Goal: Find specific page/section: Find specific page/section

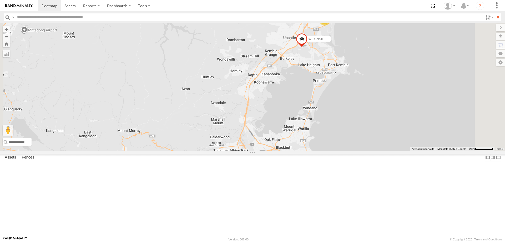
drag, startPoint x: 432, startPoint y: 131, endPoint x: 432, endPoint y: 165, distance: 34.5
click at [432, 151] on div "B - DG93WL - [PERSON_NAME] M - CZ65YA - [PERSON_NAME] - BWW54B - [PERSON_NAME] …" at bounding box center [252, 87] width 505 height 128
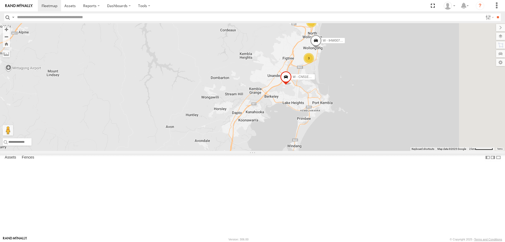
drag, startPoint x: 459, startPoint y: 135, endPoint x: 440, endPoint y: 174, distance: 43.4
click at [441, 151] on div "B - DG93WL - Josh Fahd M - CZ65YA - Andrew Gal S - BWW54B - Aaron Bruton 348518…" at bounding box center [252, 87] width 505 height 128
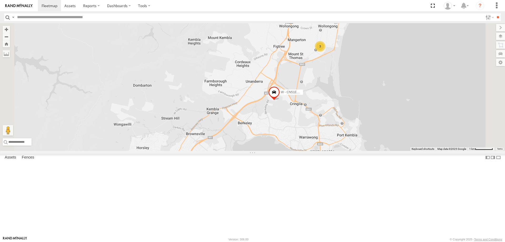
drag, startPoint x: 457, startPoint y: 116, endPoint x: 432, endPoint y: 78, distance: 44.9
click at [432, 78] on div "B - DG93WL - Josh Fahd M - CZ65YA - Andrew Gal S - BWW54B - Aaron Bruton 348518…" at bounding box center [252, 87] width 505 height 128
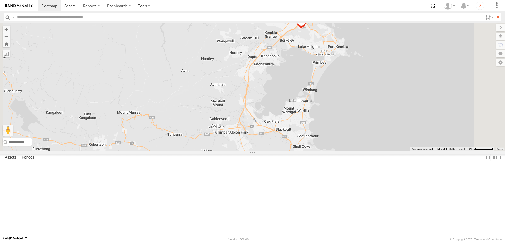
drag, startPoint x: 410, startPoint y: 198, endPoint x: 412, endPoint y: 166, distance: 31.6
click at [412, 151] on div "B - DG93WL - Josh Fahd M - CZ65YA - Andrew Gal S - BWW54B - Aaron Bruton 348518…" at bounding box center [252, 87] width 505 height 128
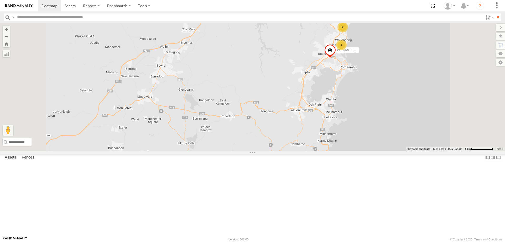
drag, startPoint x: 456, startPoint y: 158, endPoint x: 445, endPoint y: 153, distance: 12.6
click at [452, 151] on div "B - DG93WL - Josh Fahd M - CZ65YA - Andrew Gal S - BWW54B - Aaron Bruton 348518…" at bounding box center [252, 87] width 505 height 128
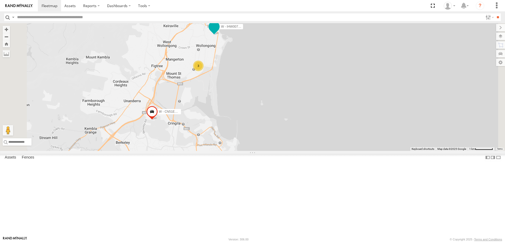
click at [219, 31] on span at bounding box center [214, 26] width 9 height 9
click at [221, 29] on label at bounding box center [216, 27] width 10 height 4
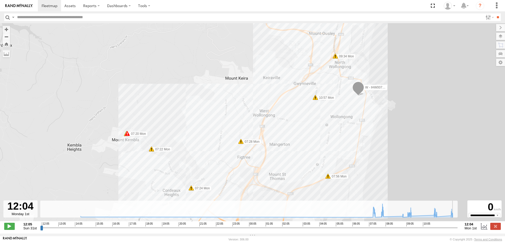
drag, startPoint x: 42, startPoint y: 230, endPoint x: 476, endPoint y: 224, distance: 433.8
type input "**********"
click at [458, 225] on input "range" at bounding box center [249, 227] width 418 height 5
click at [73, 7] on span at bounding box center [69, 5] width 11 height 5
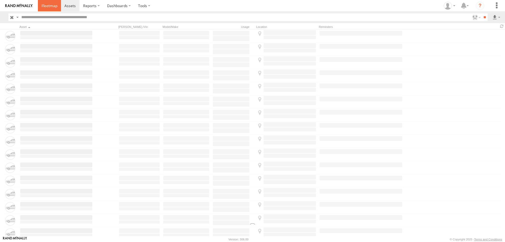
click at [51, 5] on span at bounding box center [50, 5] width 16 height 5
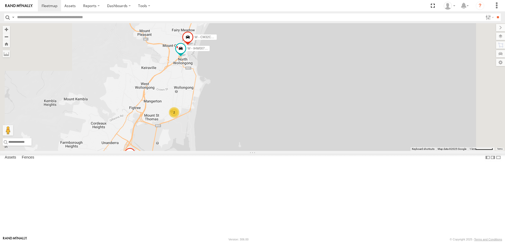
drag, startPoint x: 303, startPoint y: 138, endPoint x: 305, endPoint y: 147, distance: 9.7
click at [305, 147] on div "B - DG93WL - [PERSON_NAME] C - FFZ14X- [PERSON_NAME] W - IHW010 - [PERSON_NAME]…" at bounding box center [252, 87] width 505 height 128
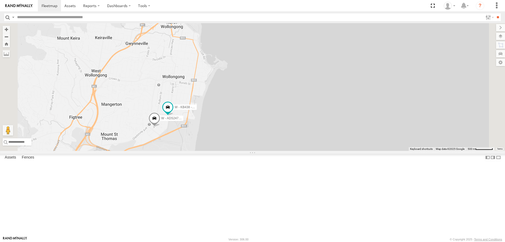
drag, startPoint x: 325, startPoint y: 161, endPoint x: 325, endPoint y: 133, distance: 27.9
click at [325, 136] on div "B - DG93WL - [PERSON_NAME] C - FFZ14X- [PERSON_NAME] W - IHW010 - [PERSON_NAME]…" at bounding box center [252, 87] width 505 height 128
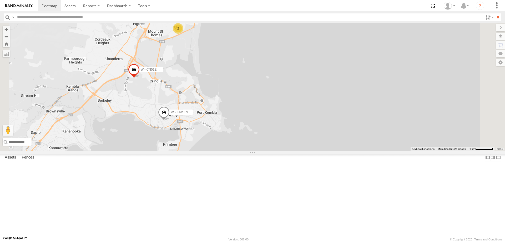
drag, startPoint x: 284, startPoint y: 171, endPoint x: 320, endPoint y: 110, distance: 70.3
click at [317, 114] on div "B - DG93WL - [PERSON_NAME] C - FFZ14X- [PERSON_NAME] W - IHW010 - [PERSON_NAME]…" at bounding box center [252, 87] width 505 height 128
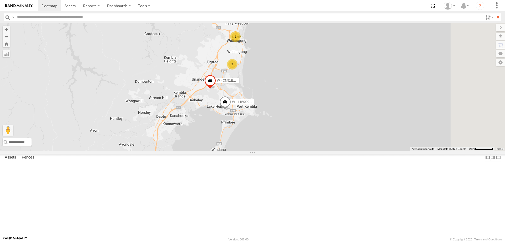
drag, startPoint x: 394, startPoint y: 124, endPoint x: 365, endPoint y: 173, distance: 57.2
click at [372, 151] on div "B - DG93WL - [PERSON_NAME] C - FFZ14X- [PERSON_NAME] W - IHW010 - [PERSON_NAME]…" at bounding box center [252, 87] width 505 height 128
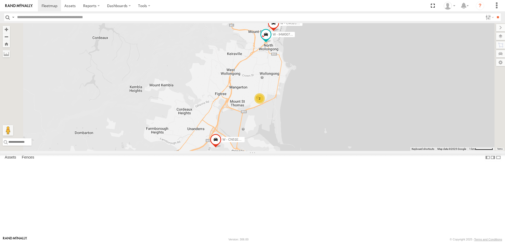
drag, startPoint x: 439, startPoint y: 93, endPoint x: 390, endPoint y: 136, distance: 64.9
click at [395, 137] on div "B - DG93WL - [PERSON_NAME] C - FFZ14X- [PERSON_NAME] W - IHW010 - [PERSON_NAME]…" at bounding box center [252, 87] width 505 height 128
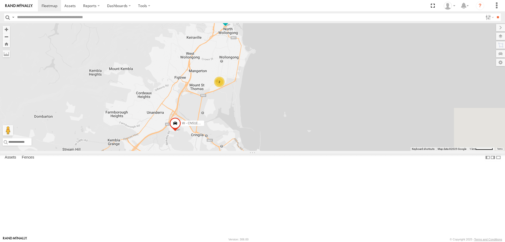
drag, startPoint x: 378, startPoint y: 119, endPoint x: 364, endPoint y: 72, distance: 49.0
click at [364, 72] on div "B - DG93WL - [PERSON_NAME] C - FFZ14X- [PERSON_NAME] W - IHW010 - [PERSON_NAME]…" at bounding box center [252, 87] width 505 height 128
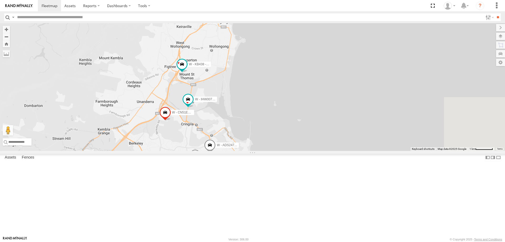
drag, startPoint x: 353, startPoint y: 167, endPoint x: 343, endPoint y: 158, distance: 13.1
click at [343, 151] on div "W - CN51ES - [PERSON_NAME] W - IHW009 - [PERSON_NAME] W - IHW007 - [PERSON_NAME…" at bounding box center [252, 87] width 505 height 128
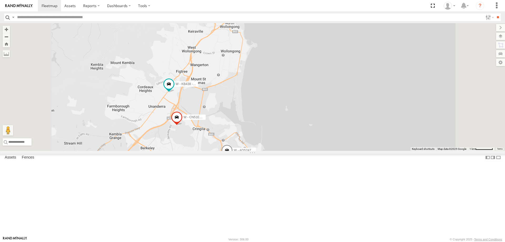
drag, startPoint x: 364, startPoint y: 161, endPoint x: 358, endPoint y: 143, distance: 19.3
click at [358, 143] on div "W - CN51ES - [PERSON_NAME] W - ADS247 - [PERSON_NAME] W - KB438 - [PERSON_NAME]…" at bounding box center [252, 87] width 505 height 128
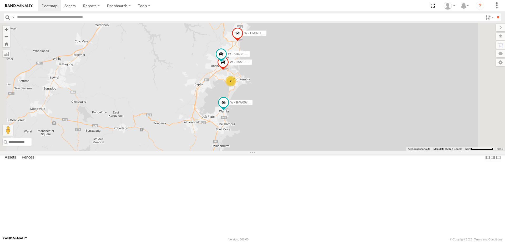
drag, startPoint x: 348, startPoint y: 220, endPoint x: 337, endPoint y: 139, distance: 81.0
click at [337, 139] on div "W - CN51ES - [PERSON_NAME] W - KB438 - [PERSON_NAME] W - CM32CA - Transit 2 W -…" at bounding box center [252, 87] width 505 height 128
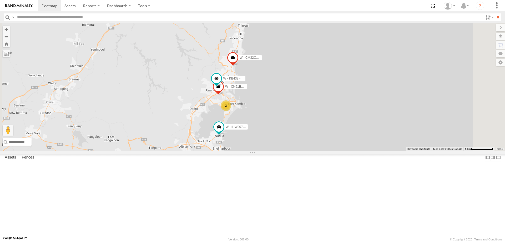
drag, startPoint x: 320, startPoint y: 186, endPoint x: 346, endPoint y: 175, distance: 28.3
click at [343, 151] on div "W - CN51ES - [PERSON_NAME] W - KB438 - [PERSON_NAME] W - CM32CA - Transit W - I…" at bounding box center [252, 87] width 505 height 128
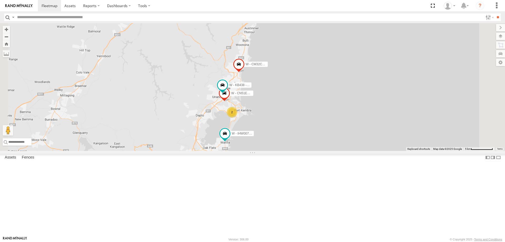
drag, startPoint x: 364, startPoint y: 112, endPoint x: 368, endPoint y: 120, distance: 8.9
click at [368, 120] on div "W - CN51ES - [PERSON_NAME] W - KB438 - [PERSON_NAME] W - CM32CA - Transit W - I…" at bounding box center [252, 87] width 505 height 128
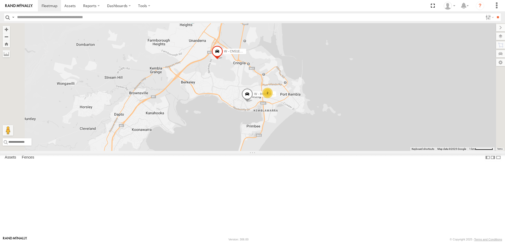
click at [197, 21] on span at bounding box center [191, 15] width 9 height 9
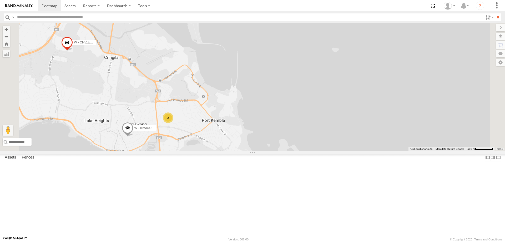
click at [425, 137] on div "W - IHW009 - [PERSON_NAME] W - CN51ES - [PERSON_NAME] W - IHW010 - [PERSON_NAME…" at bounding box center [252, 87] width 505 height 128
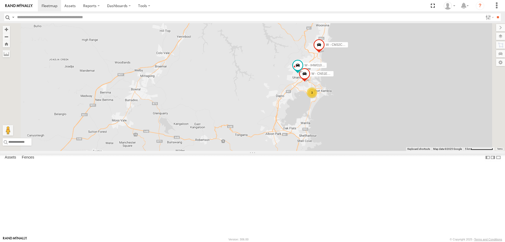
drag, startPoint x: 442, startPoint y: 185, endPoint x: 424, endPoint y: 178, distance: 18.8
click at [424, 151] on div "W - CN51ES - [PERSON_NAME] W - IHW010 - [PERSON_NAME] 3 W - IHW007 - [PERSON_NA…" at bounding box center [252, 87] width 505 height 128
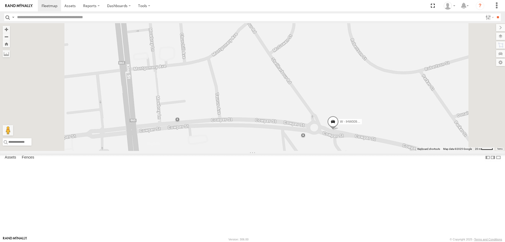
drag, startPoint x: 358, startPoint y: 68, endPoint x: 398, endPoint y: 132, distance: 75.3
click at [400, 134] on div "W - CN51ES - [PERSON_NAME] W - IHW007 - [PERSON_NAME] W - IHW010 - [PERSON_NAME…" at bounding box center [252, 87] width 505 height 128
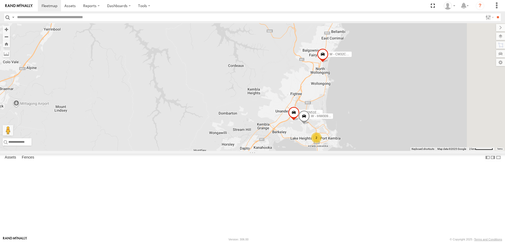
drag, startPoint x: 463, startPoint y: 141, endPoint x: 435, endPoint y: 140, distance: 28.2
click at [436, 140] on div "W - CN51ES - [PERSON_NAME] W - IHW009 - [PERSON_NAME] W - IHW010 - [PERSON_NAME…" at bounding box center [252, 87] width 505 height 128
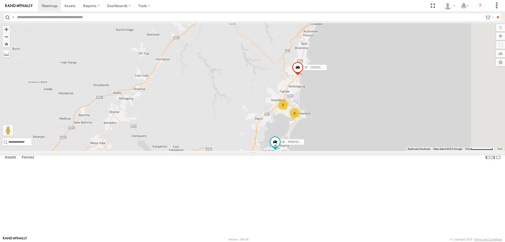
drag, startPoint x: 416, startPoint y: 191, endPoint x: 414, endPoint y: 132, distance: 58.7
click at [414, 132] on div "W - IHW010 - [PERSON_NAME] W - CM32CA - Transit 2 2" at bounding box center [252, 87] width 505 height 128
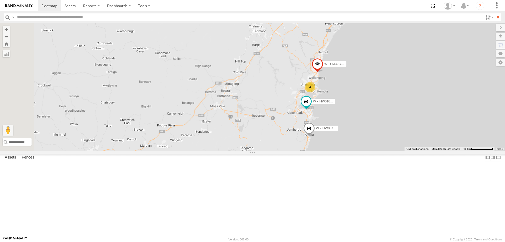
drag, startPoint x: 432, startPoint y: 130, endPoint x: 391, endPoint y: 124, distance: 41.3
click at [404, 130] on div "W - IHW010 - [PERSON_NAME] W - CM32CA - Transit W - IHW007 - [PERSON_NAME] What…" at bounding box center [252, 87] width 505 height 128
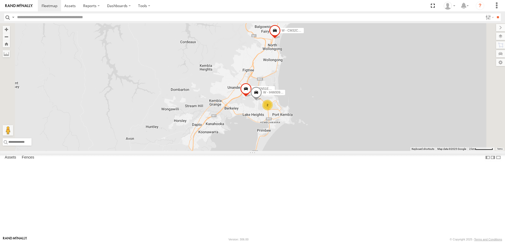
drag, startPoint x: 375, startPoint y: 115, endPoint x: 347, endPoint y: 201, distance: 90.3
click at [357, 151] on div "W - IHW007 - [PERSON_NAME] 348518670590 W - IHW010 - [PERSON_NAME] W - CM32CA -…" at bounding box center [252, 87] width 505 height 128
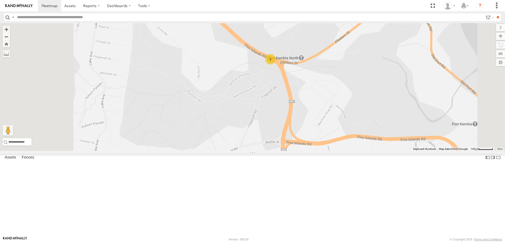
drag, startPoint x: 256, startPoint y: 78, endPoint x: 322, endPoint y: 189, distance: 129.1
click at [322, 151] on div "W - IHW007 - [PERSON_NAME] 348518670590 W - IHW010 - [PERSON_NAME] W - CM32CA -…" at bounding box center [252, 87] width 505 height 128
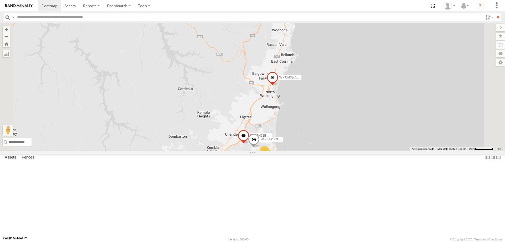
drag, startPoint x: 401, startPoint y: 148, endPoint x: 394, endPoint y: 91, distance: 57.6
click at [396, 95] on div "W - IHW007 - [PERSON_NAME] 348518670590 W - IHW010 - [PERSON_NAME] W - CM32CA -…" at bounding box center [252, 87] width 505 height 128
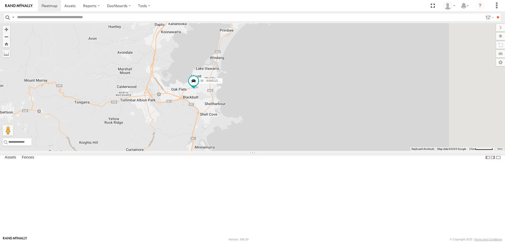
drag, startPoint x: 383, startPoint y: 100, endPoint x: 365, endPoint y: 200, distance: 101.2
click at [365, 151] on div "W - IHW007 - [PERSON_NAME] 348518670590 W - IHW010 - [PERSON_NAME] W - CM32CA -…" at bounding box center [252, 87] width 505 height 128
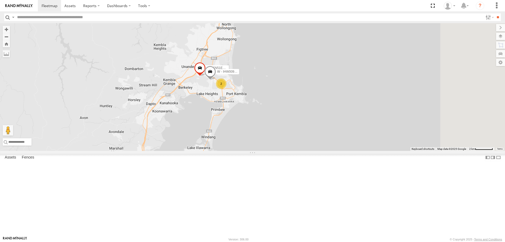
drag, startPoint x: 337, startPoint y: 139, endPoint x: 338, endPoint y: 199, distance: 60.3
click at [337, 151] on div "W - IHW007 - [PERSON_NAME] 348518670590 W - IHW010 - [PERSON_NAME] W - CM32CA -…" at bounding box center [252, 87] width 505 height 128
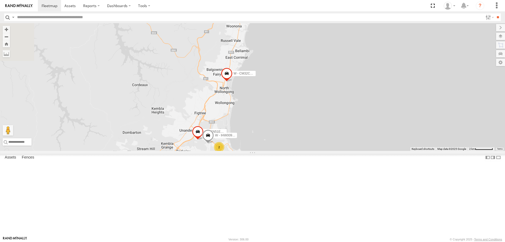
drag, startPoint x: 355, startPoint y: 162, endPoint x: 353, endPoint y: 187, distance: 24.6
click at [353, 151] on div "W - IHW007 - [PERSON_NAME] 348518670590 W - IHW010 - [PERSON_NAME] W - CM32CA -…" at bounding box center [252, 87] width 505 height 128
click at [352, 151] on div "W - IHW007 - [PERSON_NAME] 348518670590 W - IHW010 - [PERSON_NAME] W - CM32CA -…" at bounding box center [252, 87] width 505 height 128
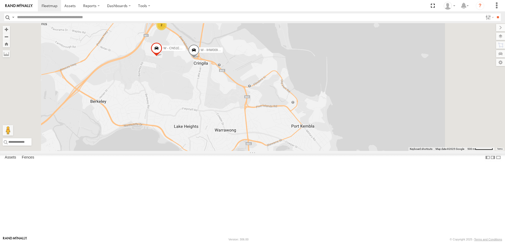
drag, startPoint x: 397, startPoint y: 71, endPoint x: 433, endPoint y: 98, distance: 44.7
click at [433, 98] on div "W - IHW007 - [PERSON_NAME] W - IHW010 - [PERSON_NAME] W - CM32CA - Transit 3485…" at bounding box center [252, 87] width 505 height 128
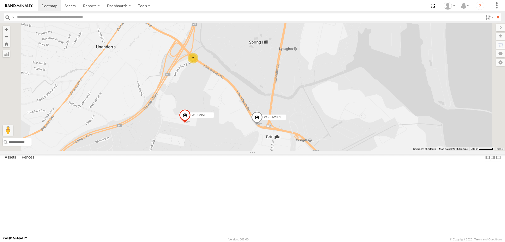
drag, startPoint x: 247, startPoint y: 94, endPoint x: 263, endPoint y: 132, distance: 41.1
click at [264, 136] on div "W - IHW007 - [PERSON_NAME] W - IHW010 - [PERSON_NAME] W - CM32CA - Transit 3485…" at bounding box center [252, 87] width 505 height 128
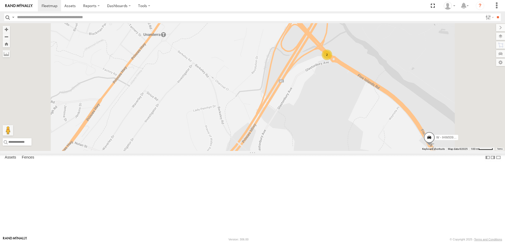
drag, startPoint x: 390, startPoint y: 122, endPoint x: 393, endPoint y: 151, distance: 29.9
click at [393, 151] on div "W - IHW007 - [PERSON_NAME] W - IHW010 - [PERSON_NAME] W - CM32CA - Transit 3485…" at bounding box center [252, 87] width 505 height 128
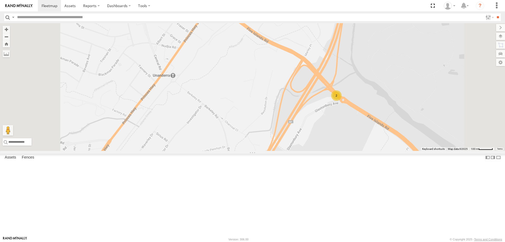
drag, startPoint x: 390, startPoint y: 138, endPoint x: 399, endPoint y: 167, distance: 30.3
click at [399, 151] on div "W - IHW007 - [PERSON_NAME] W - IHW010 - [PERSON_NAME] W - CM32CA - Transit 3485…" at bounding box center [252, 87] width 505 height 128
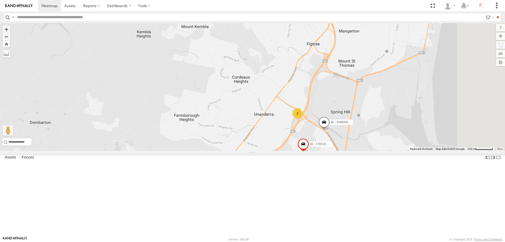
drag, startPoint x: 505, startPoint y: 177, endPoint x: 431, endPoint y: 159, distance: 76.0
click at [431, 151] on div "W - IHW007 - [PERSON_NAME] W - IHW010 - [PERSON_NAME] W - CM32CA - Transit 3485…" at bounding box center [252, 87] width 505 height 128
